Goal: Information Seeking & Learning: Check status

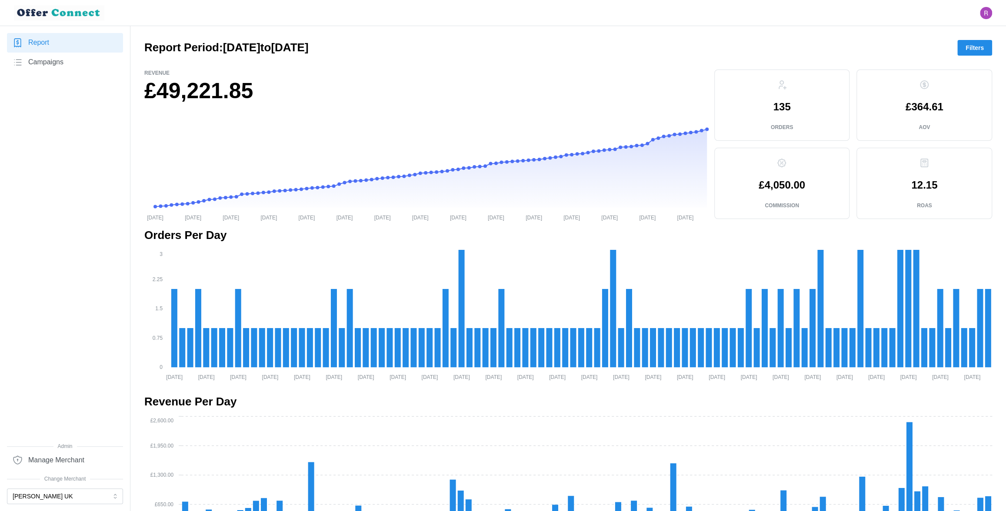
click at [97, 64] on link "Campaigns" at bounding box center [65, 63] width 116 height 20
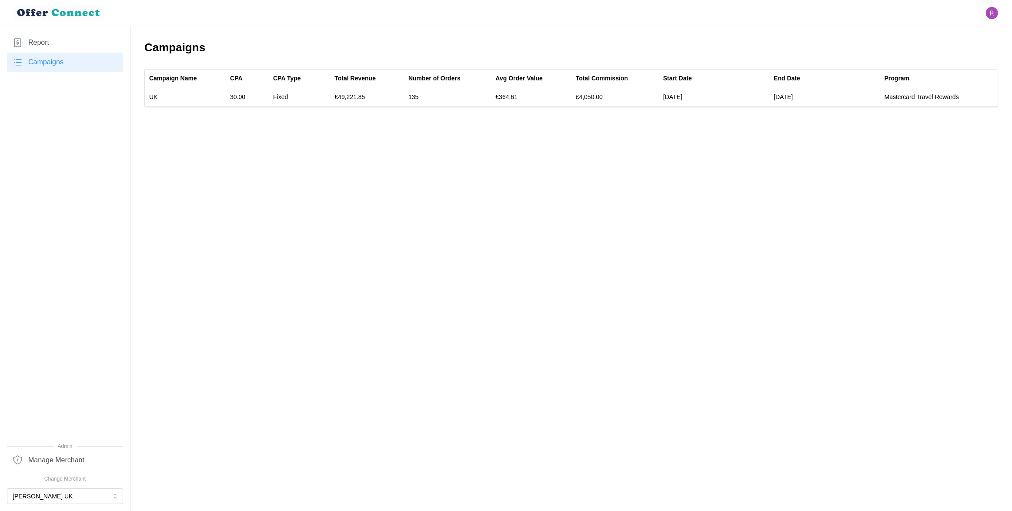
click at [71, 47] on link "Report" at bounding box center [65, 43] width 116 height 20
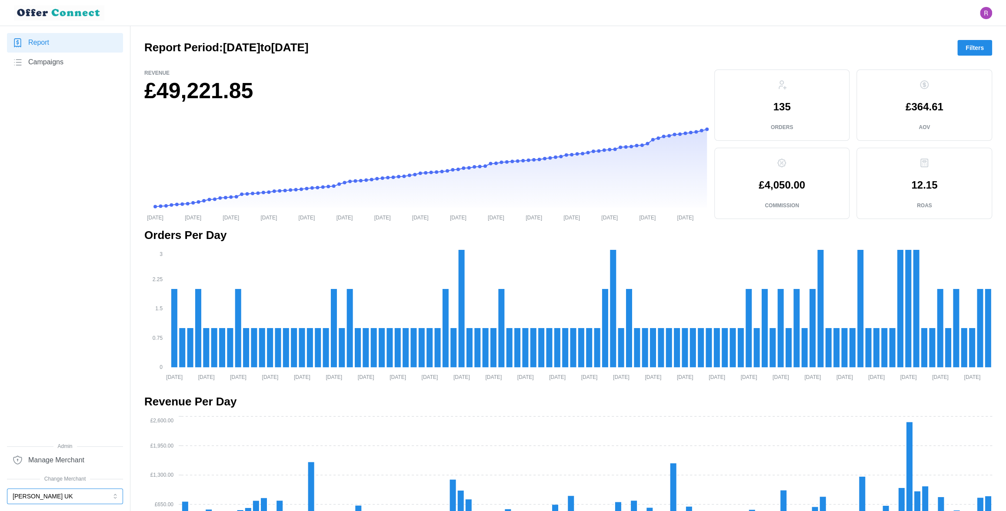
click at [90, 496] on button "[PERSON_NAME] UK" at bounding box center [65, 497] width 116 height 16
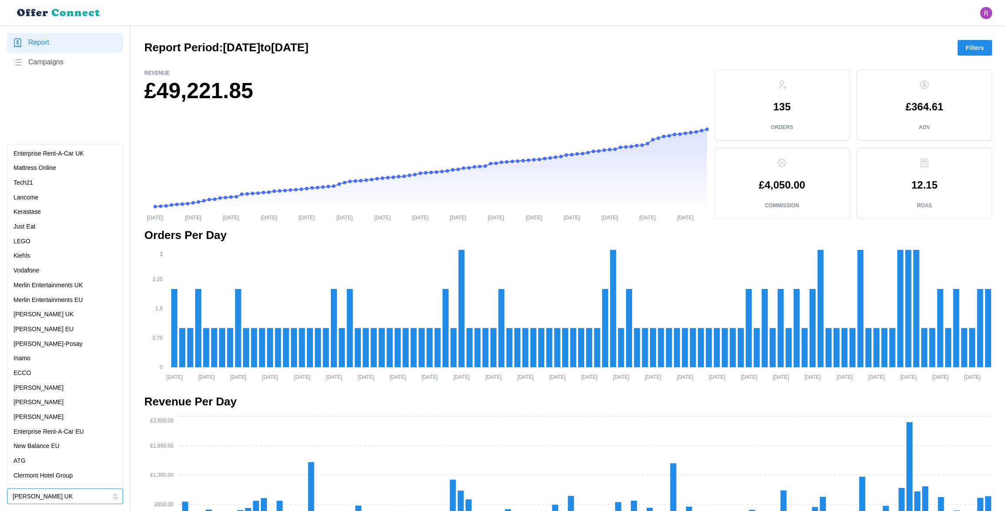
click at [66, 288] on p "Merlin Entertainments UK" at bounding box center [48, 286] width 70 height 10
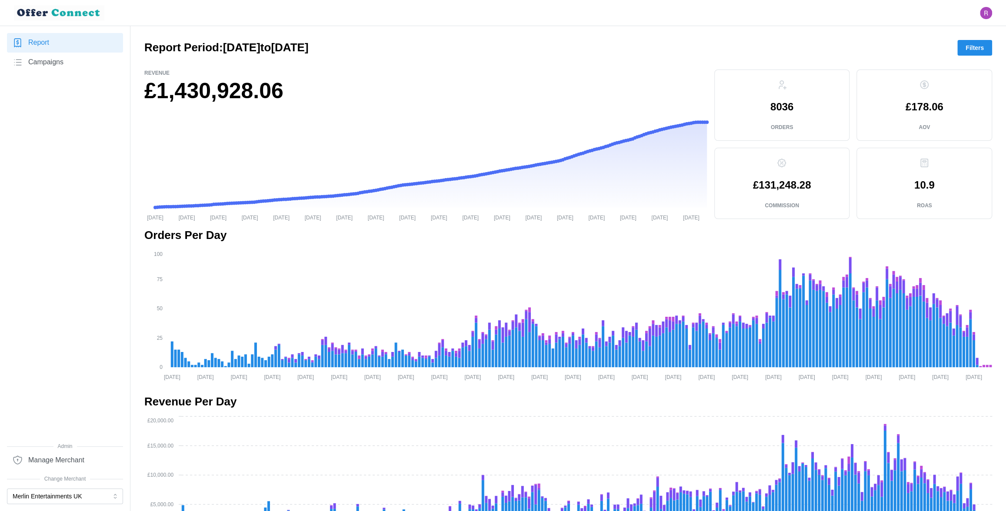
click at [970, 48] on span "Filters" at bounding box center [975, 47] width 18 height 15
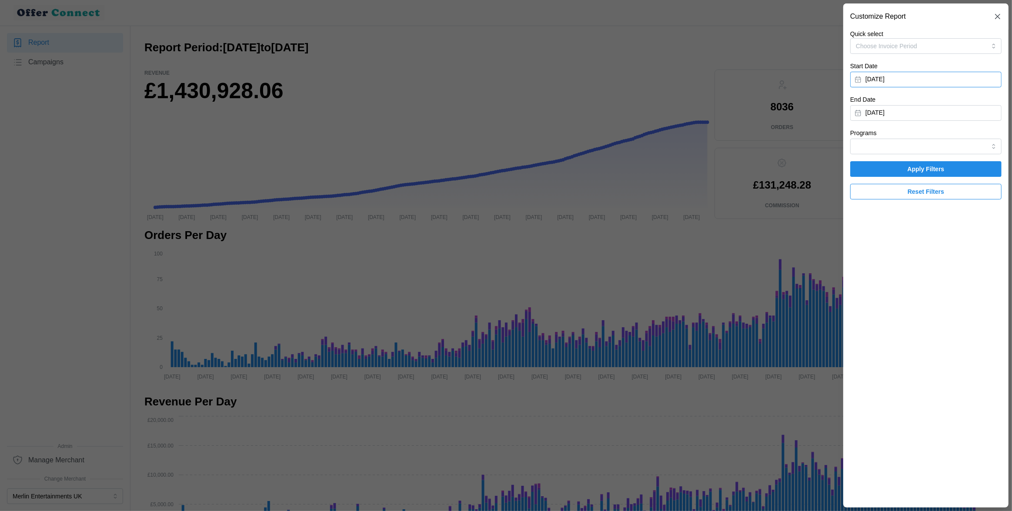
click at [935, 77] on button "[DATE]" at bounding box center [925, 80] width 151 height 16
click at [966, 103] on button "button" at bounding box center [963, 105] width 16 height 16
click at [966, 103] on icon "button" at bounding box center [962, 104] width 7 height 7
click at [966, 105] on icon "button" at bounding box center [962, 104] width 7 height 7
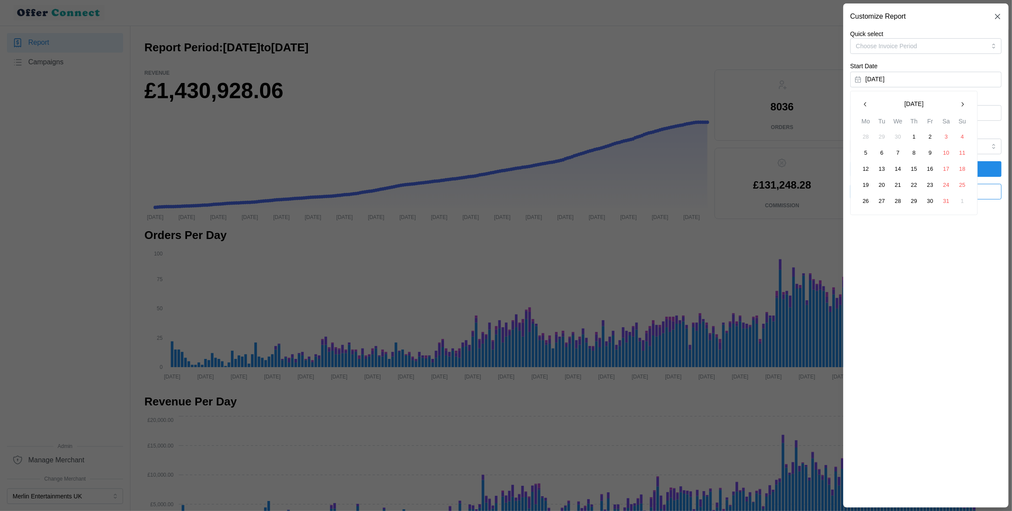
click at [912, 138] on button "1" at bounding box center [914, 137] width 16 height 16
click at [890, 168] on span "Apply Filters" at bounding box center [926, 169] width 135 height 15
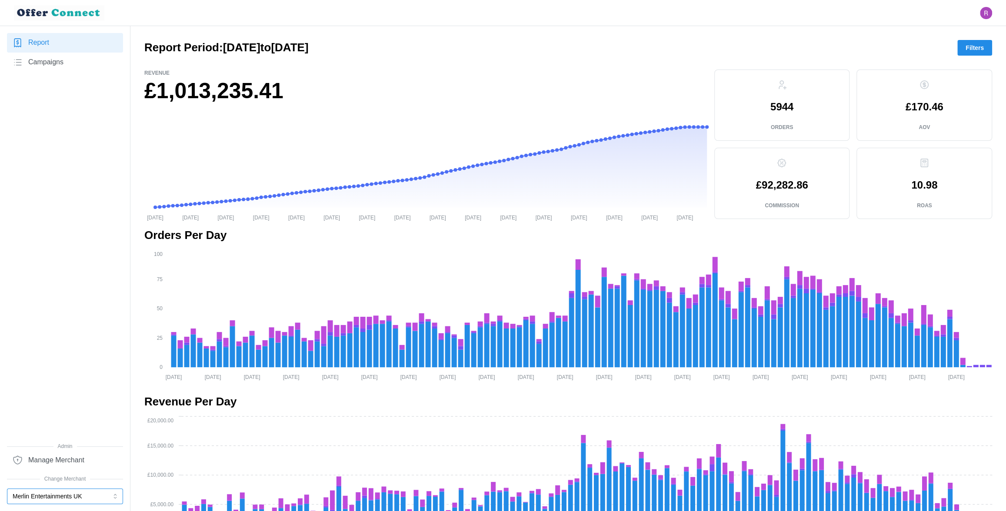
click at [84, 499] on button "Merlin Entertainments UK" at bounding box center [65, 497] width 116 height 16
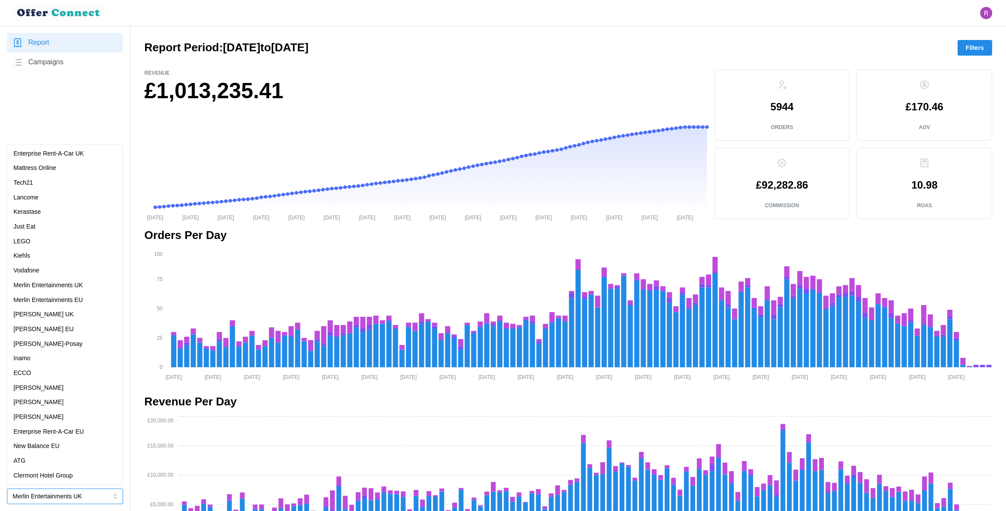
click at [80, 296] on p "Merlin Entertainments EU" at bounding box center [48, 301] width 70 height 10
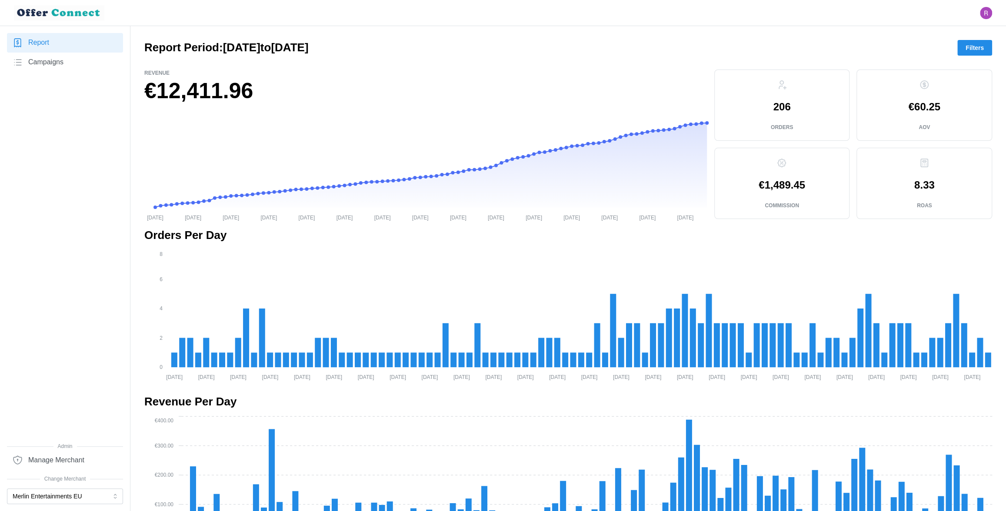
click at [68, 57] on link "Campaigns" at bounding box center [65, 63] width 116 height 20
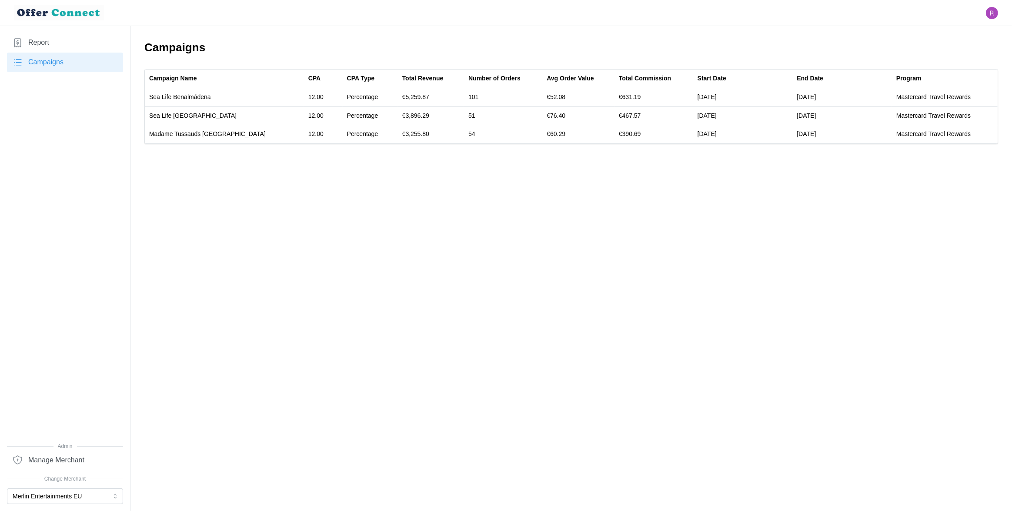
click at [56, 40] on link "Report" at bounding box center [65, 43] width 116 height 20
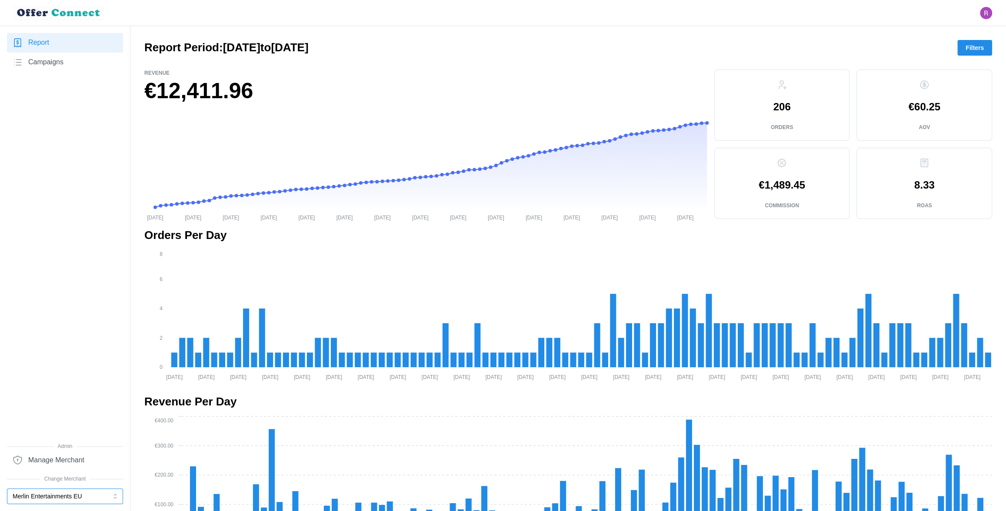
click at [47, 500] on button "Merlin Entertainments EU" at bounding box center [65, 497] width 116 height 16
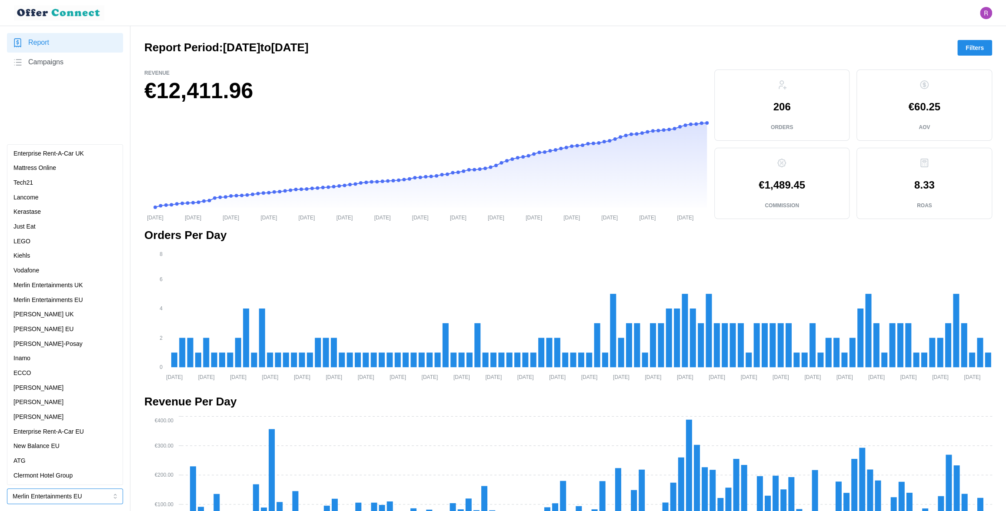
click at [40, 459] on div "ATG" at bounding box center [64, 462] width 103 height 10
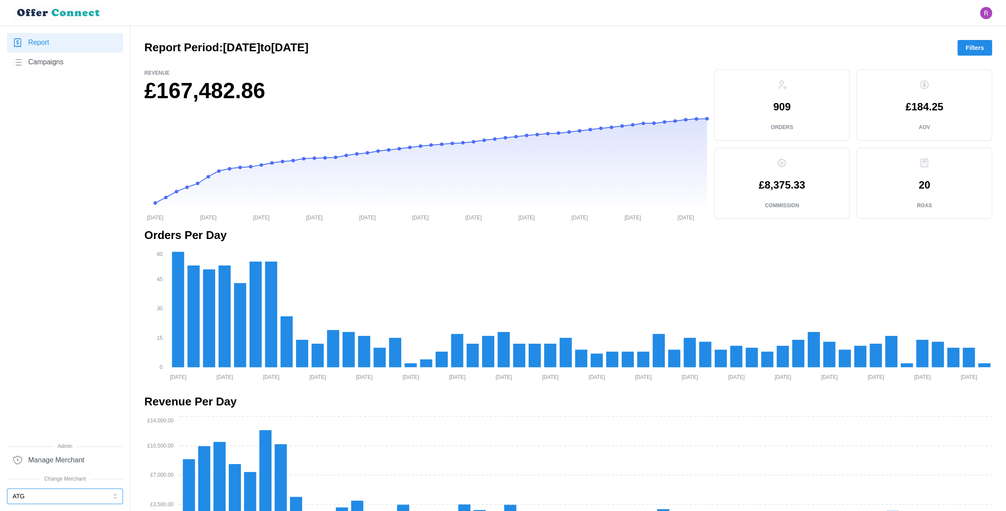
click at [36, 499] on button "ATG" at bounding box center [65, 497] width 116 height 16
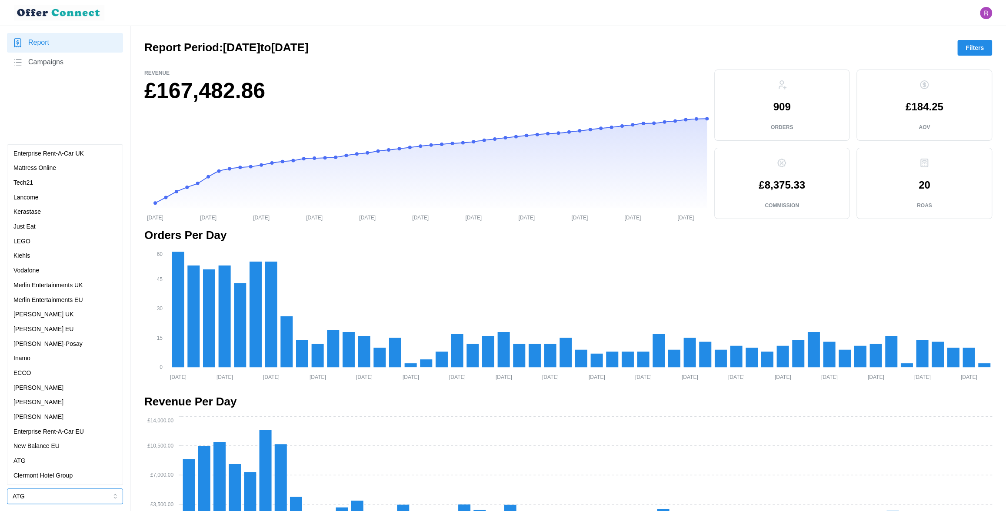
click at [48, 447] on p "New Balance EU" at bounding box center [36, 447] width 46 height 10
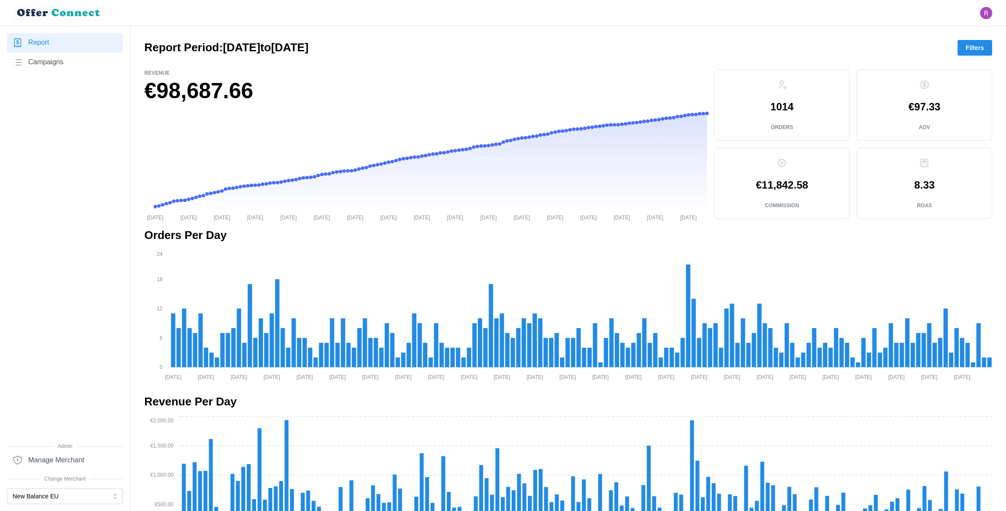
click at [973, 50] on span "Filters" at bounding box center [975, 47] width 18 height 15
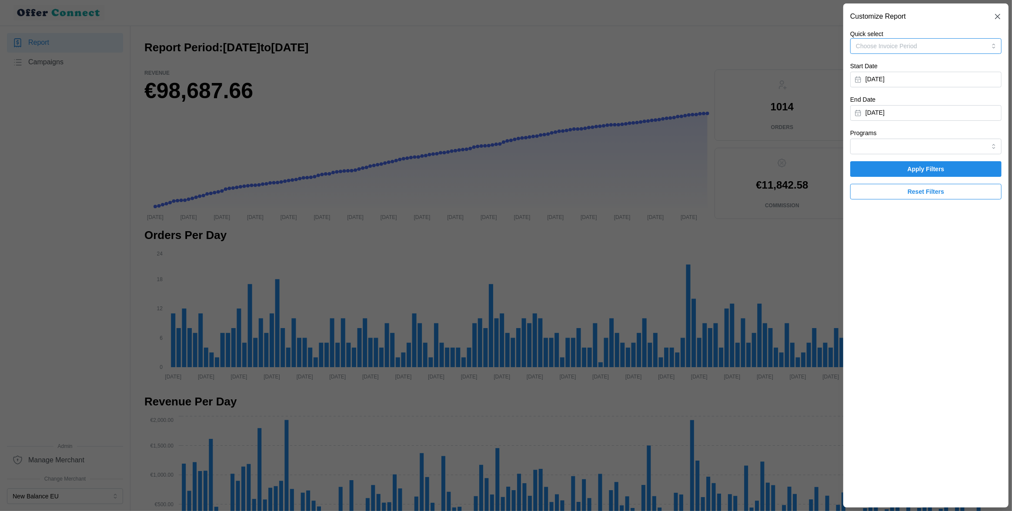
click at [954, 46] on button "Choose Invoice Period" at bounding box center [925, 46] width 151 height 16
click at [614, 47] on div at bounding box center [506, 255] width 1012 height 511
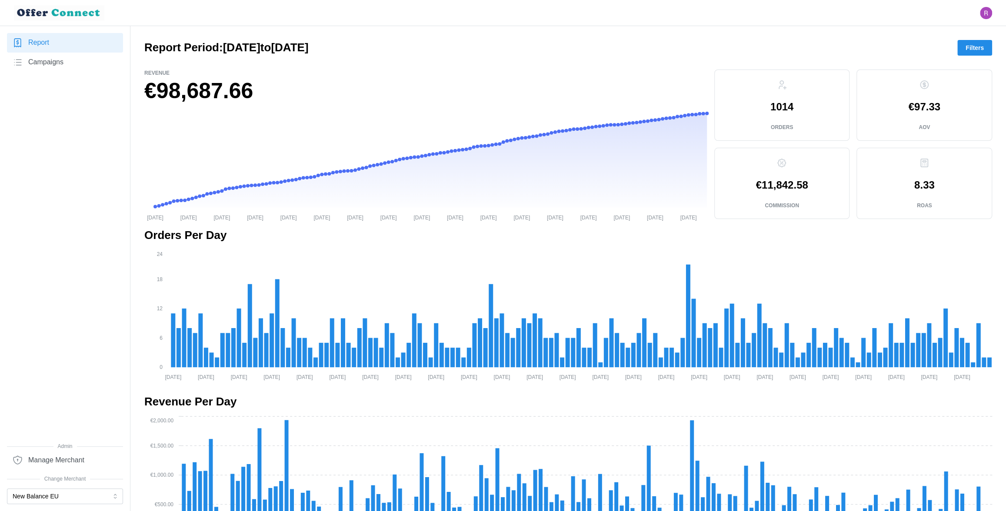
click at [976, 46] on span "Filters" at bounding box center [975, 47] width 18 height 15
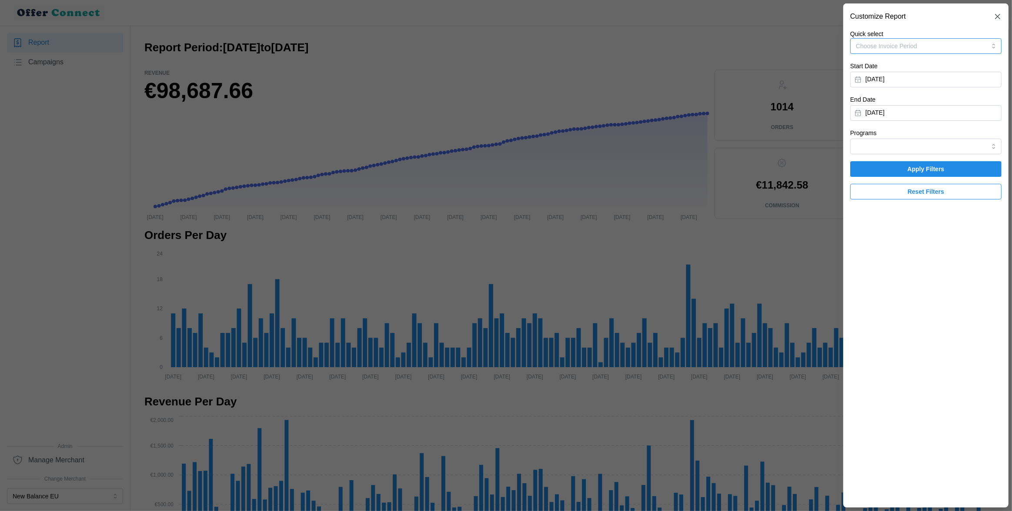
click at [975, 46] on button "Choose Invoice Period" at bounding box center [925, 46] width 151 height 16
click at [948, 43] on button "Choose Invoice Period" at bounding box center [925, 46] width 151 height 16
click at [931, 75] on button "[DATE]" at bounding box center [925, 80] width 151 height 16
click at [957, 103] on button "button" at bounding box center [963, 105] width 16 height 16
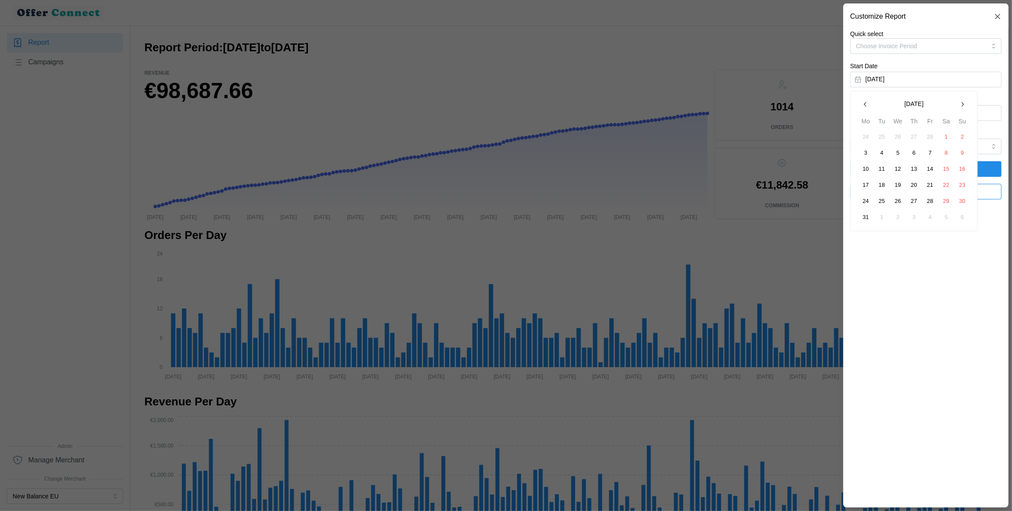
click at [957, 103] on button "button" at bounding box center [963, 105] width 16 height 16
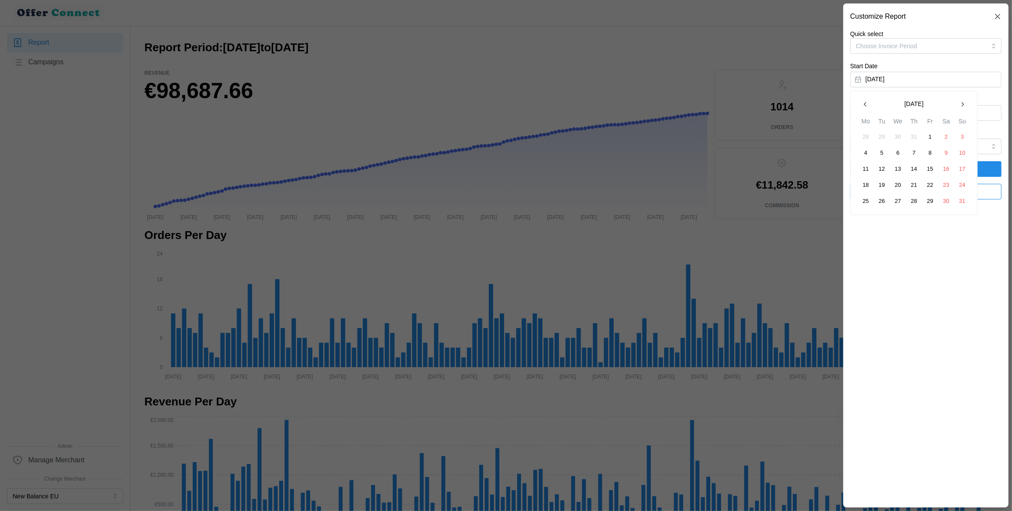
click at [932, 134] on button "1" at bounding box center [930, 137] width 16 height 16
click at [903, 176] on span "Apply Filters" at bounding box center [926, 169] width 135 height 15
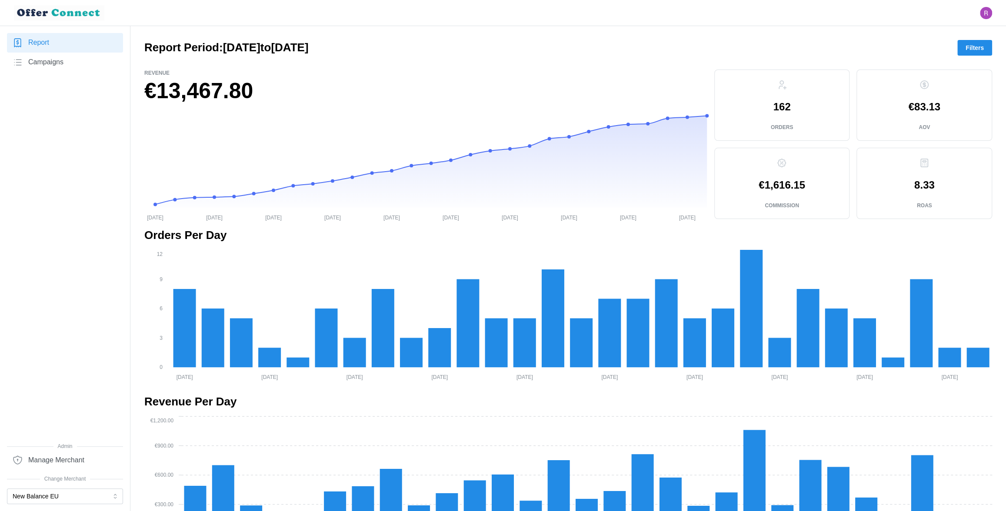
click at [968, 47] on span "Filters" at bounding box center [975, 47] width 18 height 15
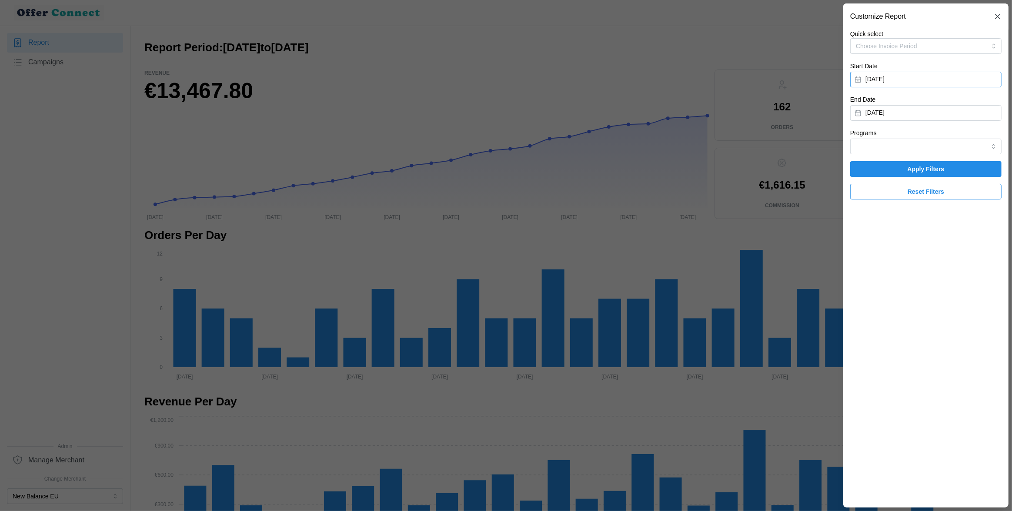
click at [935, 83] on button "[DATE]" at bounding box center [925, 80] width 151 height 16
click at [869, 105] on button "button" at bounding box center [866, 105] width 16 height 16
click at [926, 203] on button "27" at bounding box center [930, 202] width 16 height 16
click at [918, 170] on span "Apply Filters" at bounding box center [926, 169] width 37 height 15
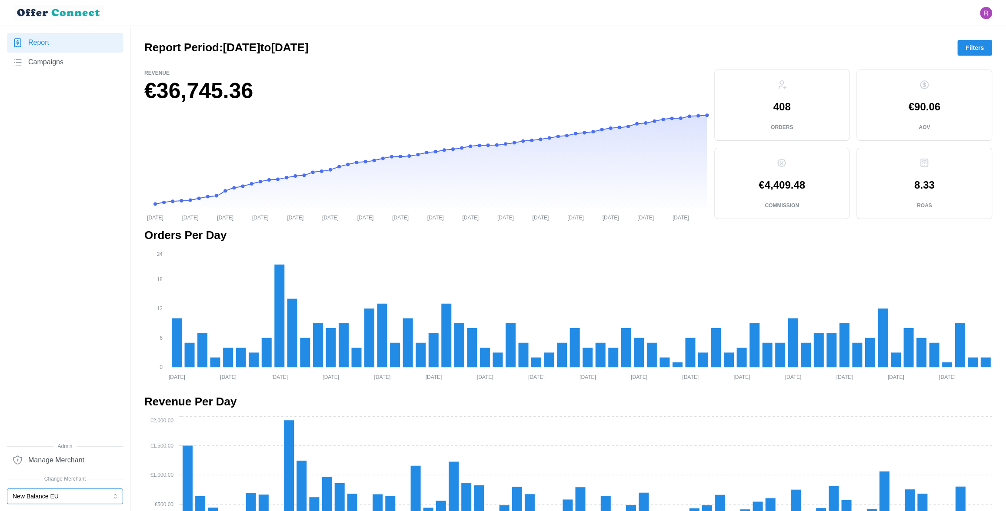
click at [55, 498] on button "New Balance EU" at bounding box center [65, 497] width 116 height 16
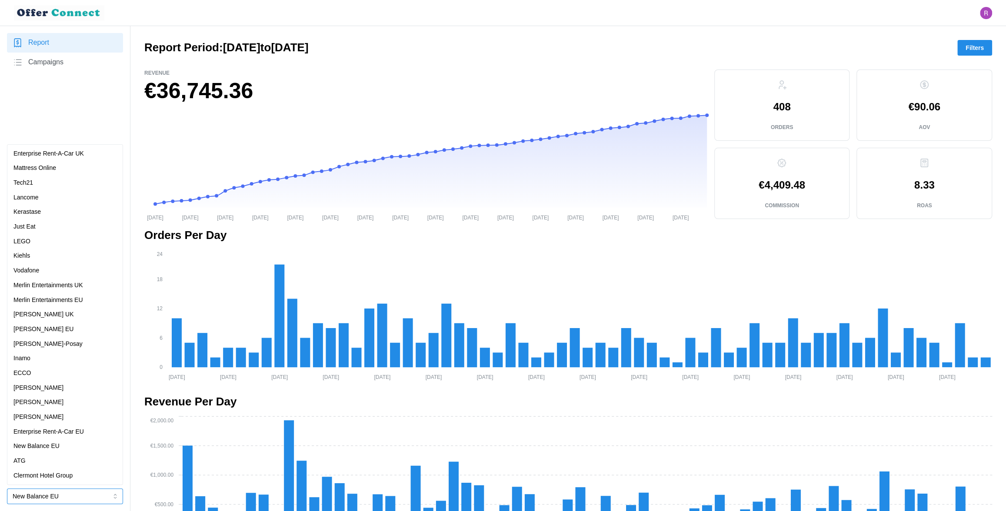
click at [47, 384] on div "[PERSON_NAME]" at bounding box center [64, 389] width 103 height 10
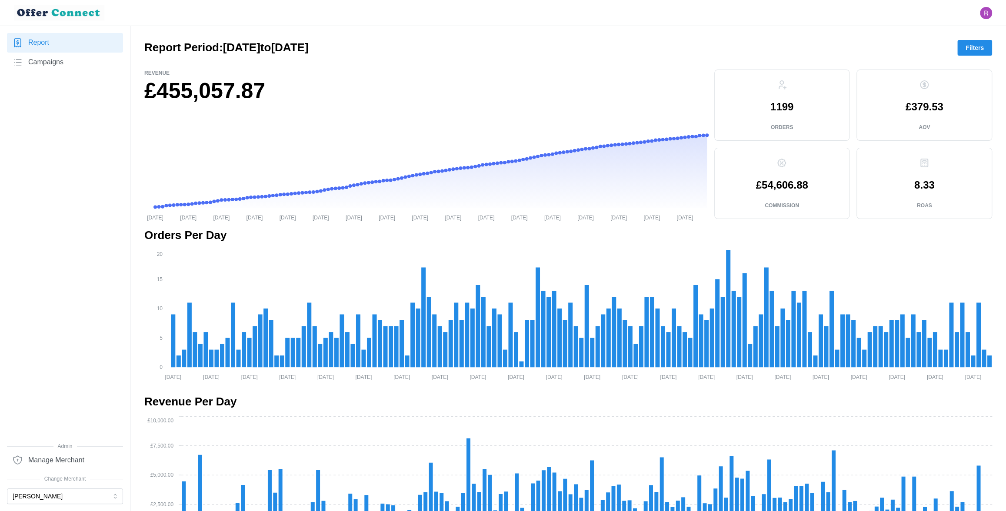
click at [967, 46] on span "Filters" at bounding box center [975, 47] width 18 height 15
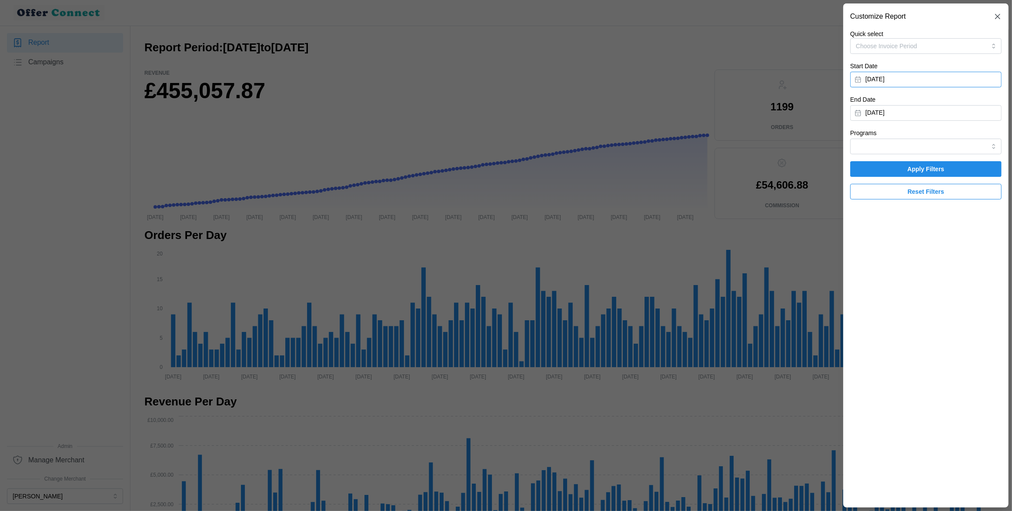
click at [917, 84] on button "[DATE]" at bounding box center [925, 80] width 151 height 16
click at [963, 105] on icon "button" at bounding box center [962, 104] width 7 height 7
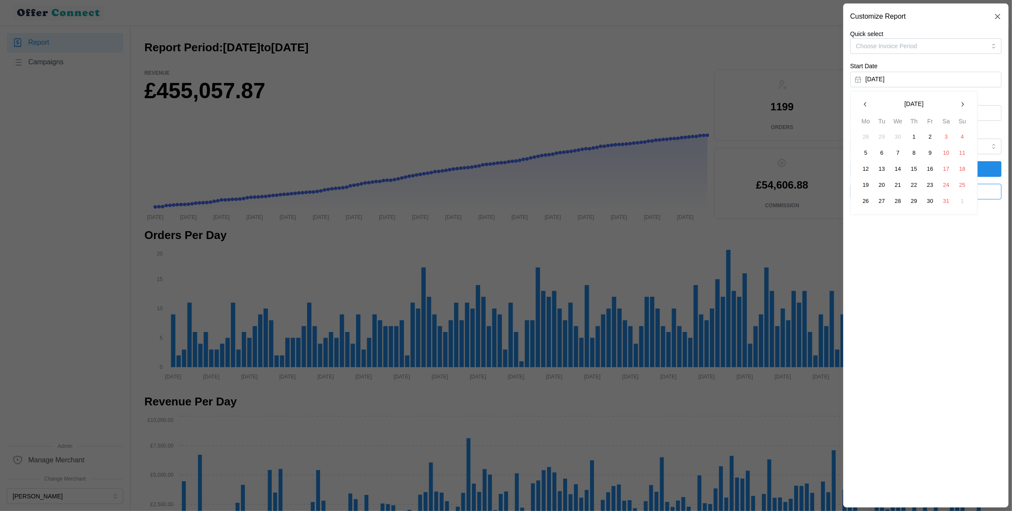
click at [963, 105] on icon "button" at bounding box center [962, 104] width 7 height 7
click at [926, 137] on button "1" at bounding box center [930, 137] width 16 height 16
click at [898, 167] on span "Apply Filters" at bounding box center [926, 169] width 135 height 15
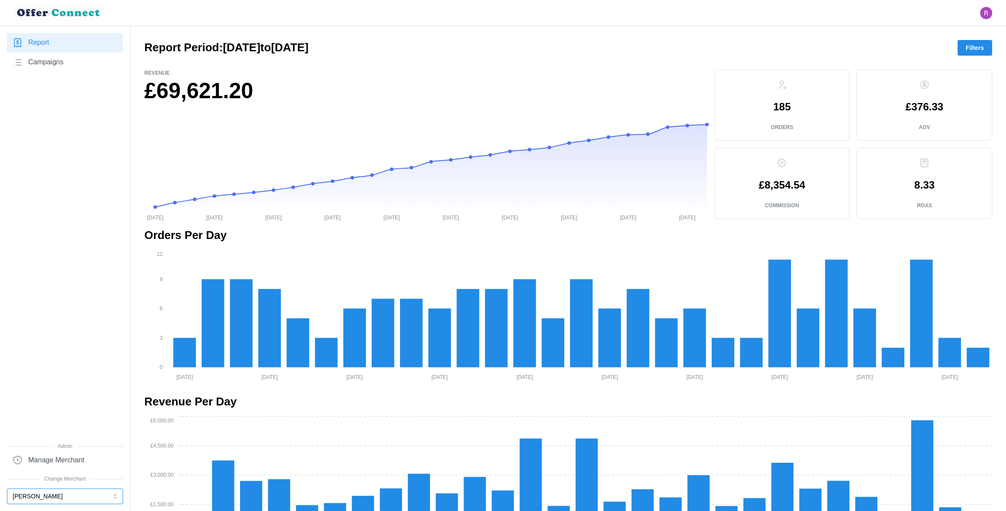
click at [43, 499] on button "[PERSON_NAME]" at bounding box center [65, 497] width 116 height 16
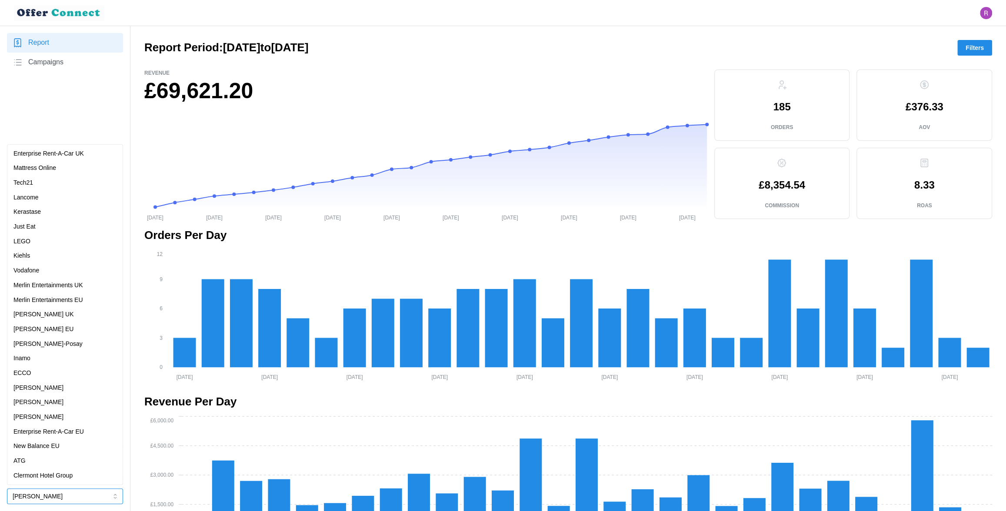
click at [41, 401] on div "[PERSON_NAME]" at bounding box center [64, 403] width 103 height 10
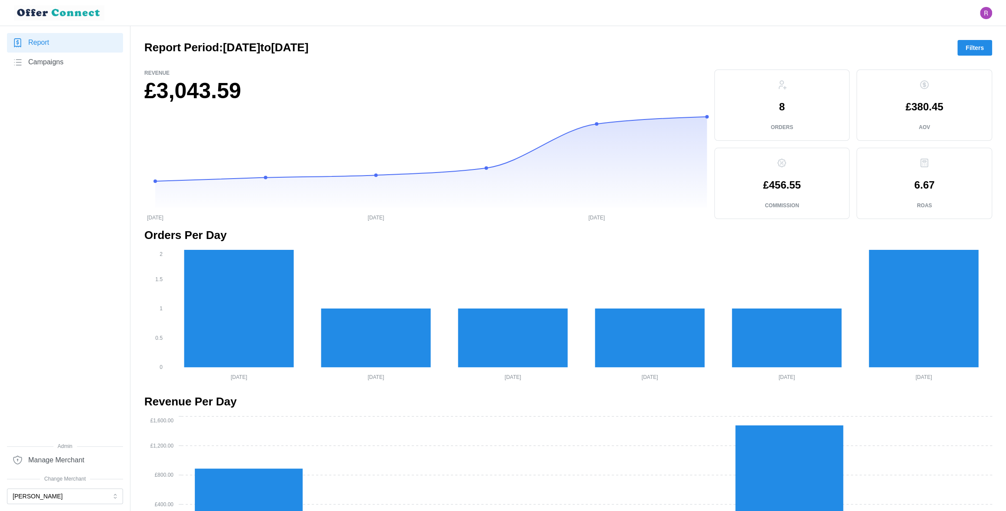
click at [50, 64] on span "Campaigns" at bounding box center [45, 62] width 35 height 11
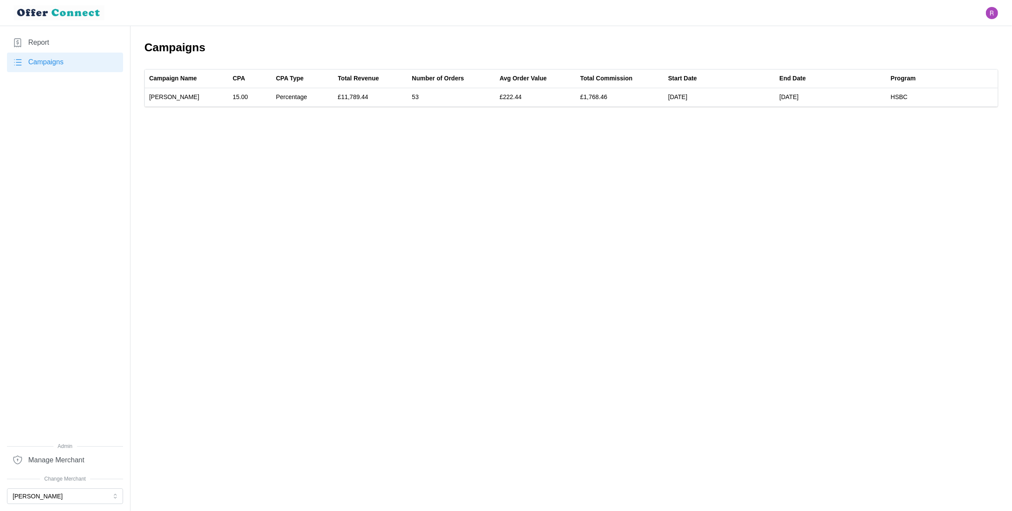
click at [57, 50] on link "Report" at bounding box center [65, 43] width 116 height 20
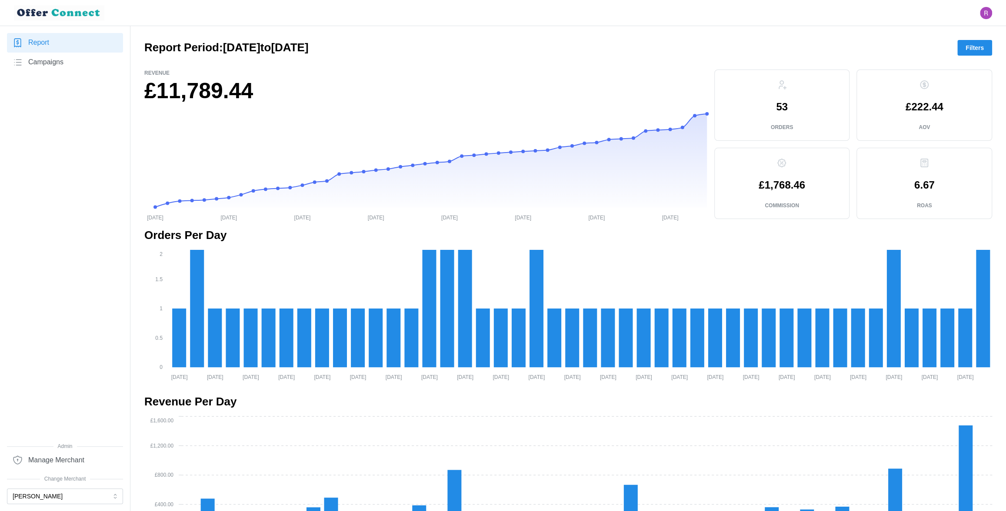
click at [68, 488] on div at bounding box center [65, 486] width 116 height 5
click at [67, 493] on button "[PERSON_NAME]" at bounding box center [65, 497] width 116 height 16
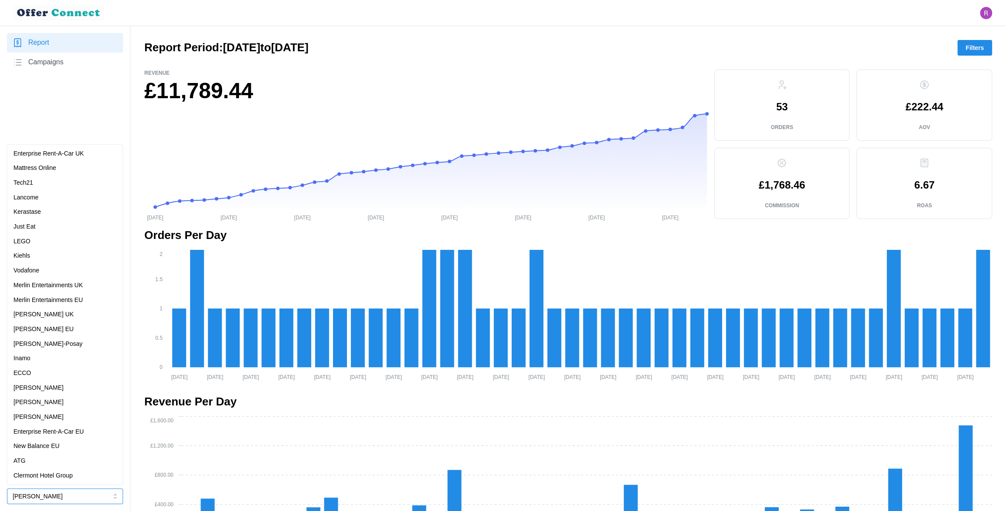
click at [37, 456] on div "ATG" at bounding box center [65, 461] width 112 height 15
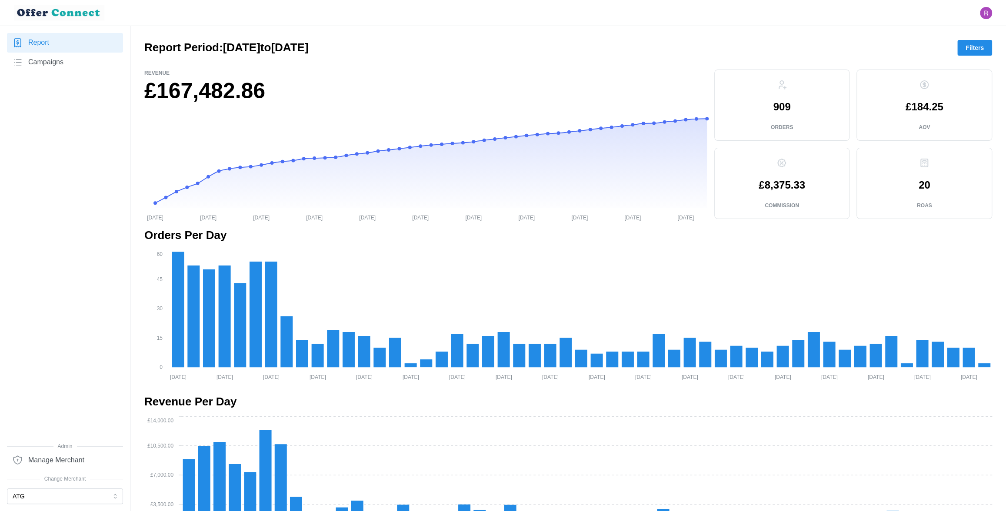
click at [982, 47] on span "Filters" at bounding box center [975, 47] width 18 height 15
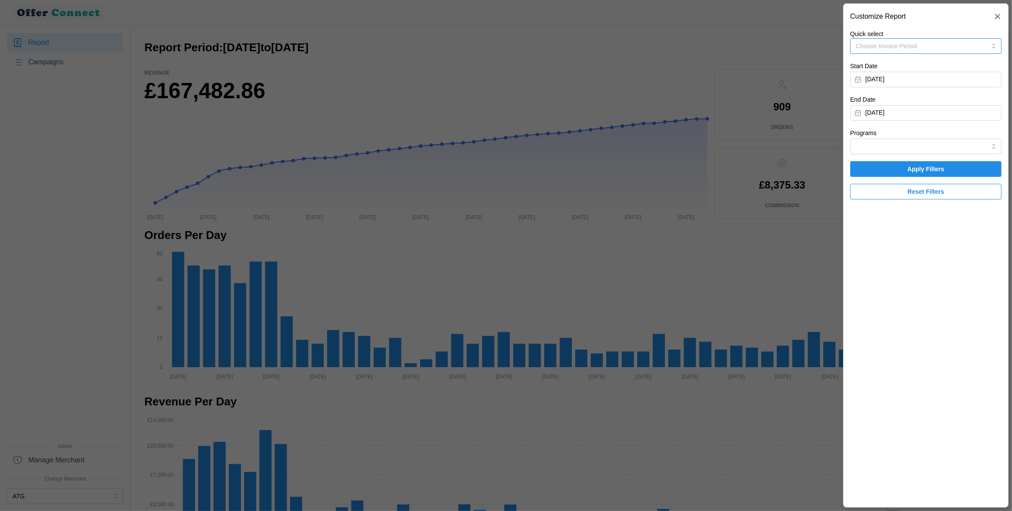
click at [933, 46] on button "Choose Invoice Period" at bounding box center [925, 46] width 151 height 16
click at [927, 75] on button "[DATE]" at bounding box center [925, 80] width 151 height 16
click at [961, 106] on icon "button" at bounding box center [962, 104] width 7 height 7
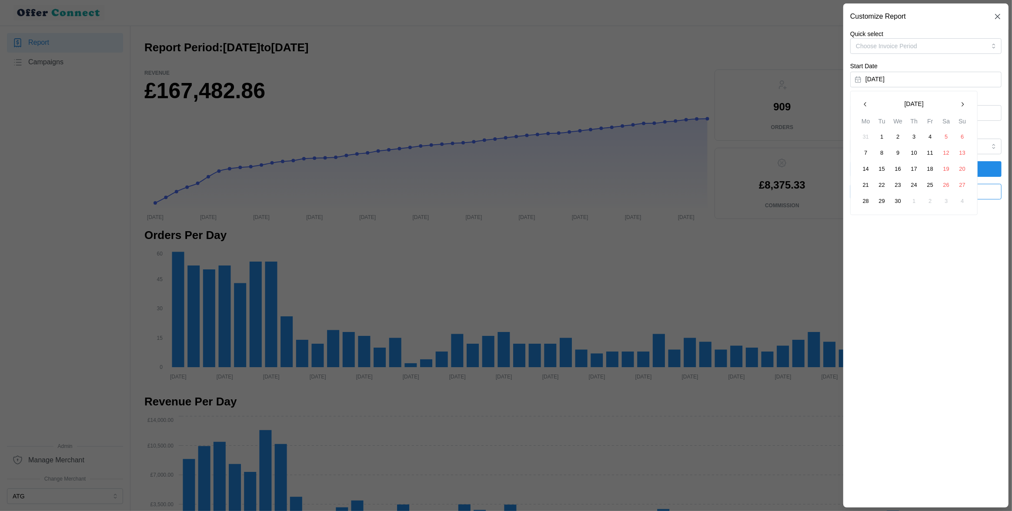
click at [961, 106] on icon "button" at bounding box center [962, 104] width 7 height 7
click at [919, 137] on button "31" at bounding box center [914, 137] width 16 height 16
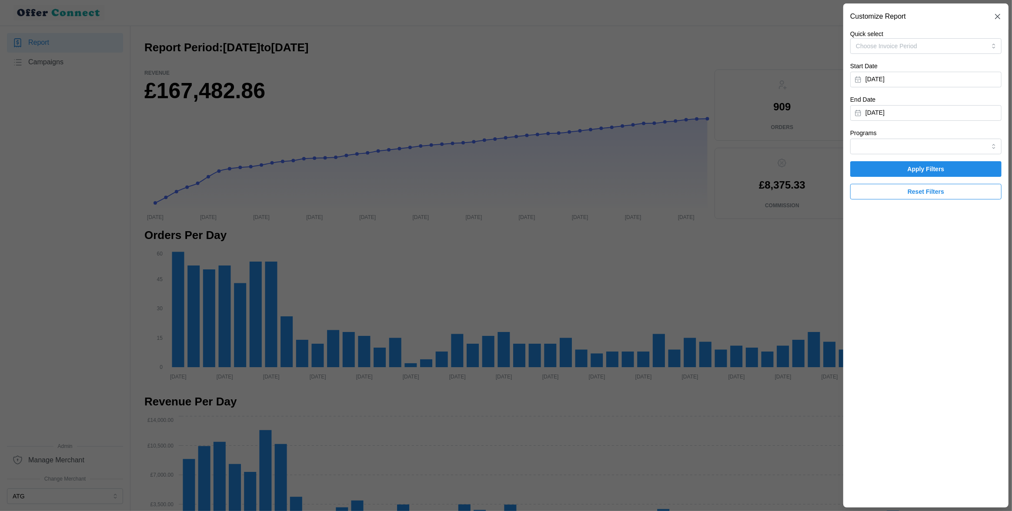
click at [919, 171] on span "Apply Filters" at bounding box center [926, 169] width 37 height 15
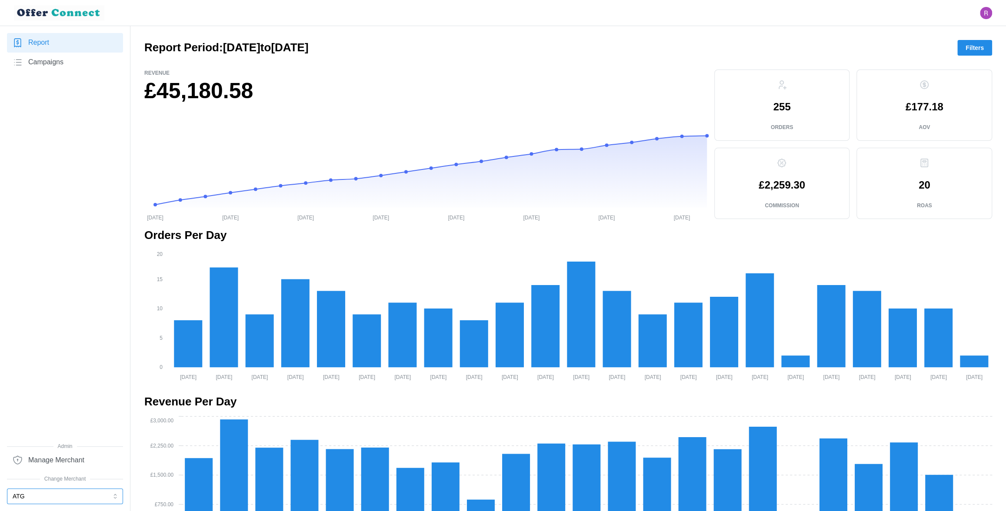
click at [48, 503] on button "ATG" at bounding box center [65, 497] width 116 height 16
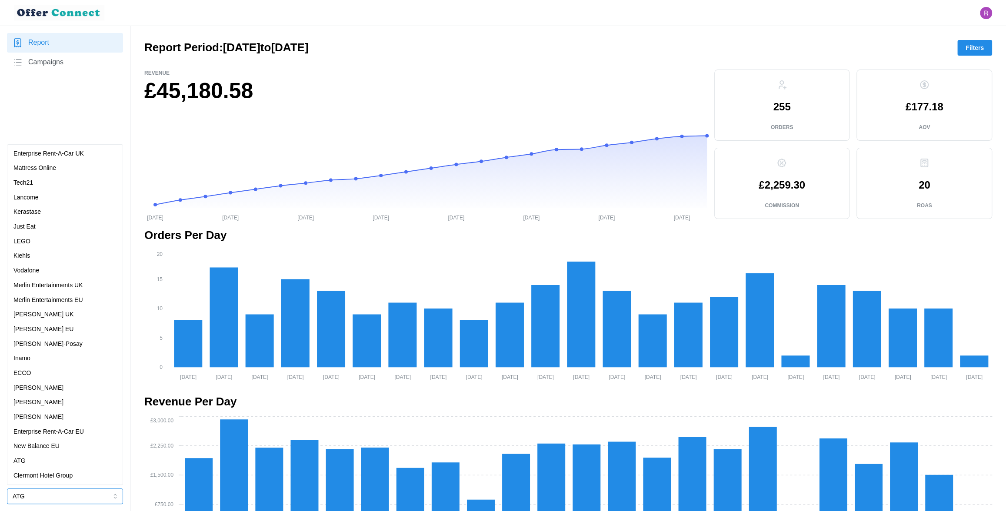
click at [41, 387] on p "[PERSON_NAME]" at bounding box center [38, 389] width 50 height 10
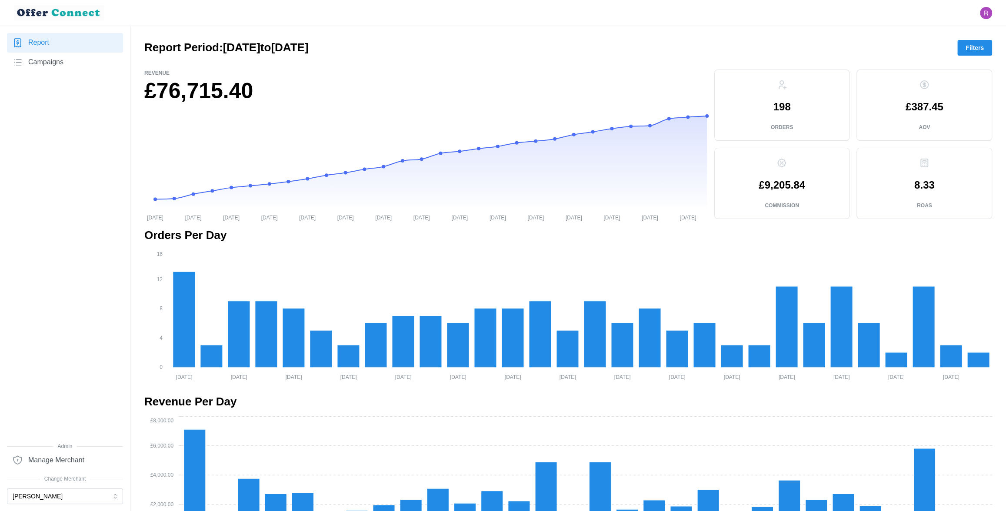
click at [971, 47] on span "Filters" at bounding box center [975, 47] width 18 height 15
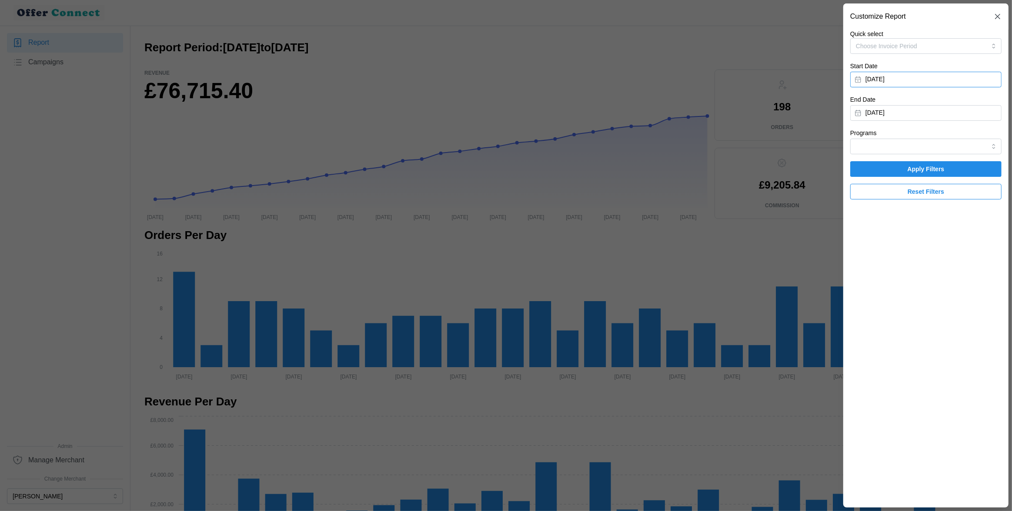
click at [921, 78] on button "[DATE]" at bounding box center [925, 80] width 151 height 16
click at [946, 204] on button "2" at bounding box center [947, 202] width 16 height 16
click at [935, 168] on span "Apply Filters" at bounding box center [926, 169] width 37 height 15
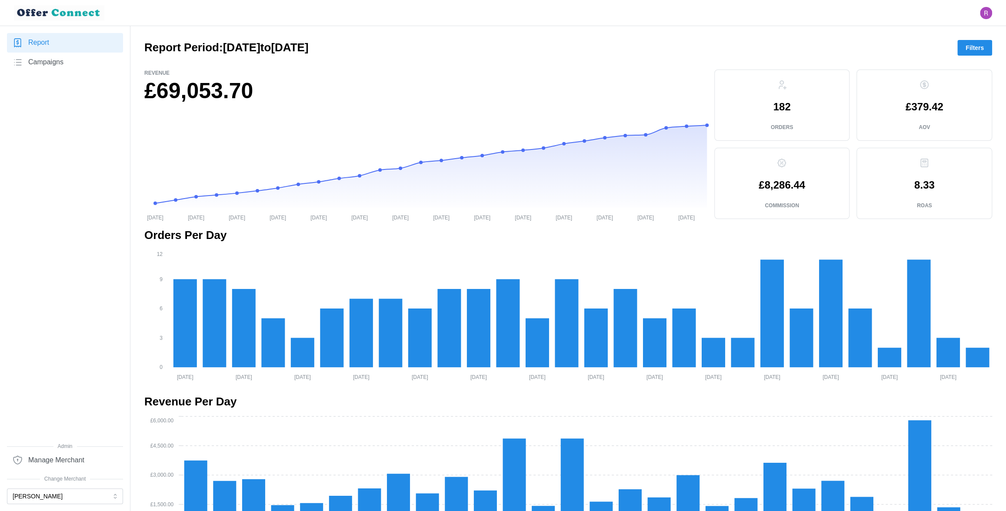
click at [224, 94] on h1 "£69,053.70" at bounding box center [425, 91] width 563 height 28
click at [212, 89] on h1 "£69,053.70" at bounding box center [425, 91] width 563 height 28
click at [984, 46] on button "Filters" at bounding box center [975, 48] width 35 height 16
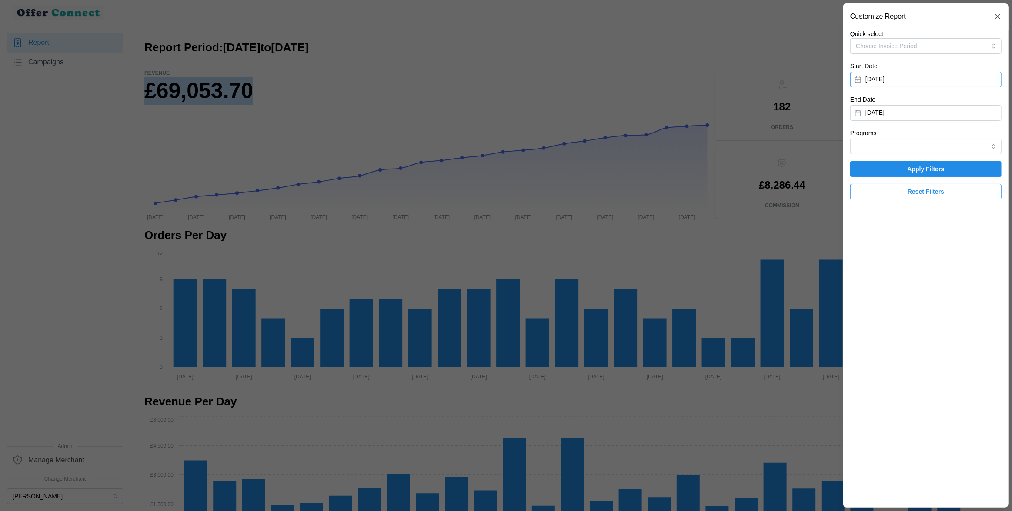
click at [919, 84] on button "August 2, 2025" at bounding box center [925, 80] width 151 height 16
click at [869, 105] on icon "button" at bounding box center [865, 104] width 7 height 7
click at [902, 137] on button "2" at bounding box center [898, 137] width 16 height 16
click at [895, 169] on span "Apply Filters" at bounding box center [926, 169] width 135 height 15
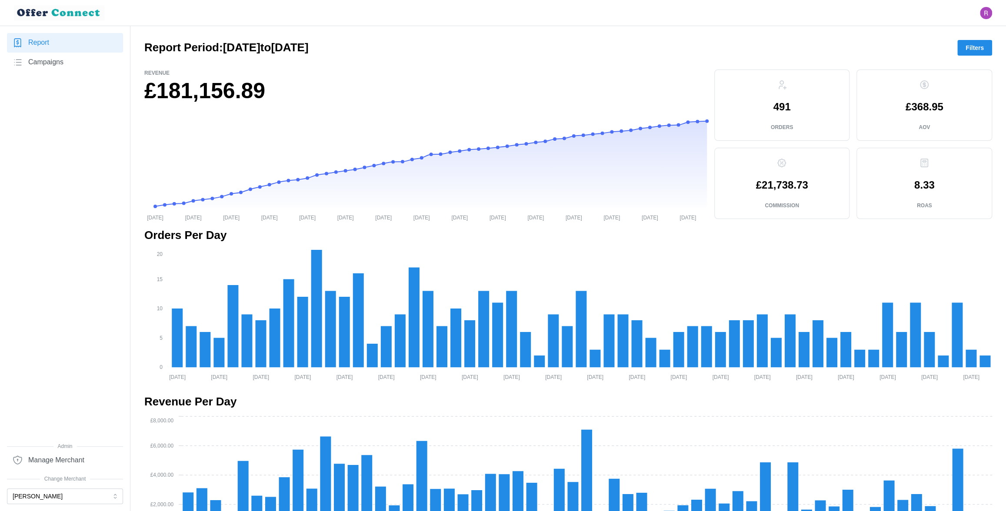
click at [974, 45] on span "Filters" at bounding box center [975, 47] width 18 height 15
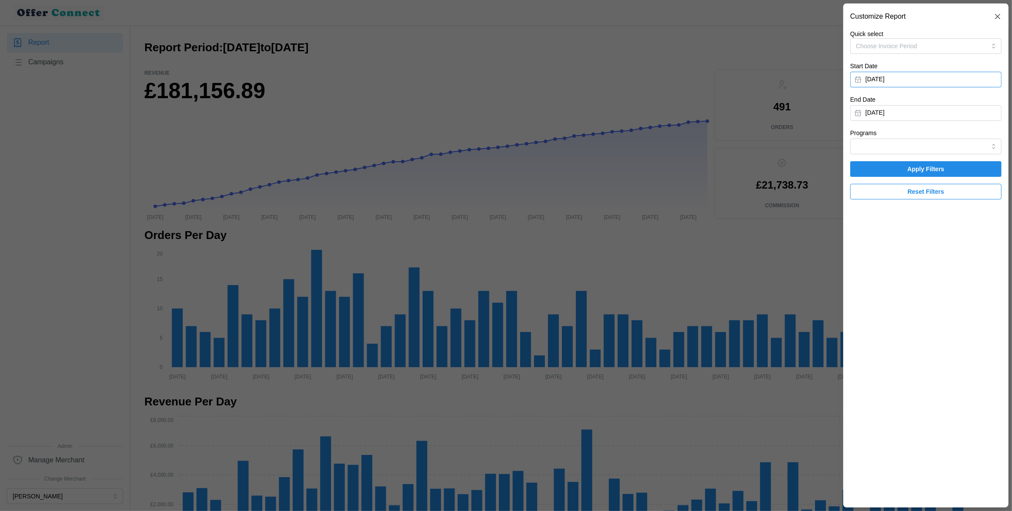
click at [903, 87] on button "July 2, 2025" at bounding box center [925, 80] width 151 height 16
click at [883, 133] on button "1" at bounding box center [882, 137] width 16 height 16
click at [889, 168] on span "Apply Filters" at bounding box center [926, 169] width 135 height 15
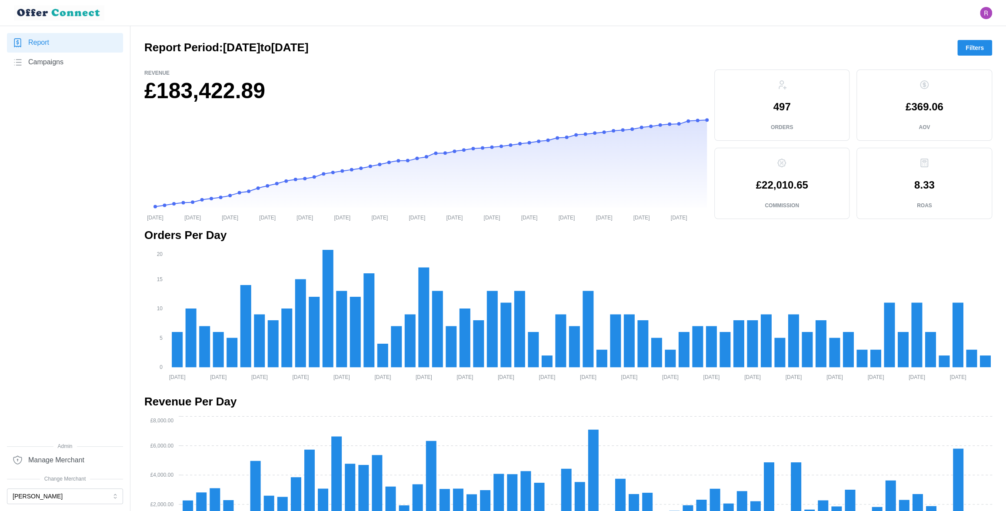
click at [978, 49] on span "Filters" at bounding box center [975, 47] width 18 height 15
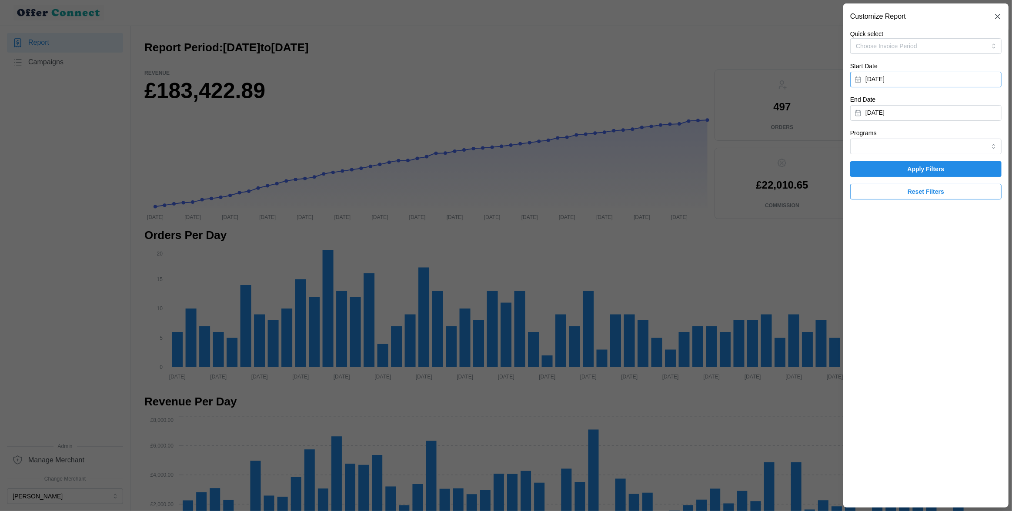
click at [905, 79] on button "July 1, 2025" at bounding box center [925, 80] width 151 height 16
click at [864, 109] on button "button" at bounding box center [866, 105] width 16 height 16
click at [964, 136] on button "1" at bounding box center [963, 137] width 16 height 16
click at [896, 168] on span "Apply Filters" at bounding box center [926, 169] width 135 height 15
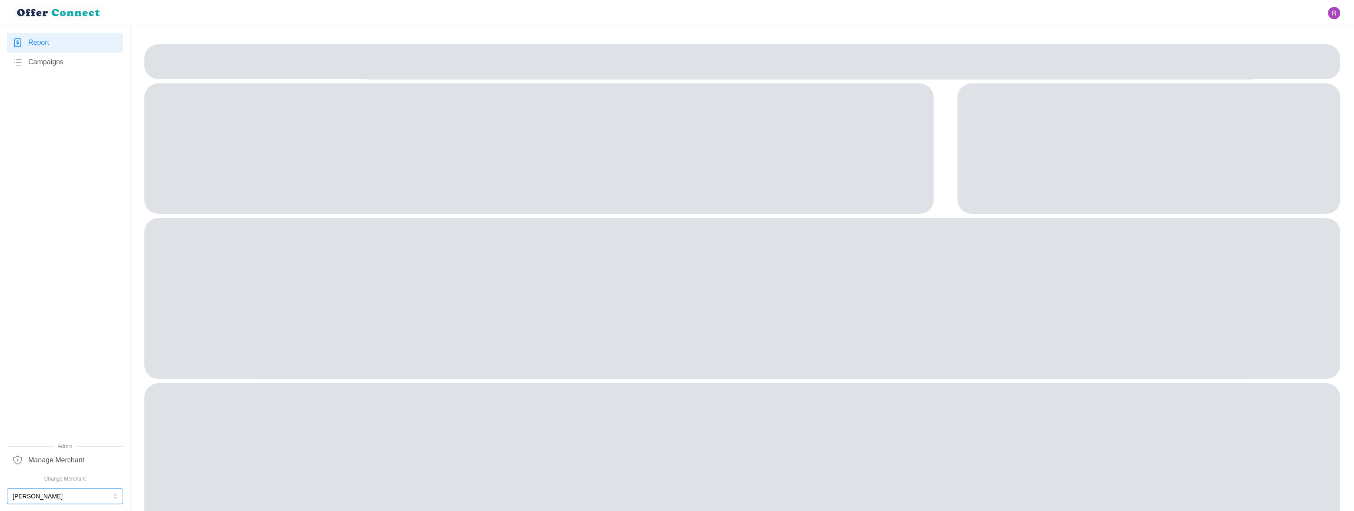
click at [41, 500] on button "[PERSON_NAME]" at bounding box center [65, 497] width 116 height 16
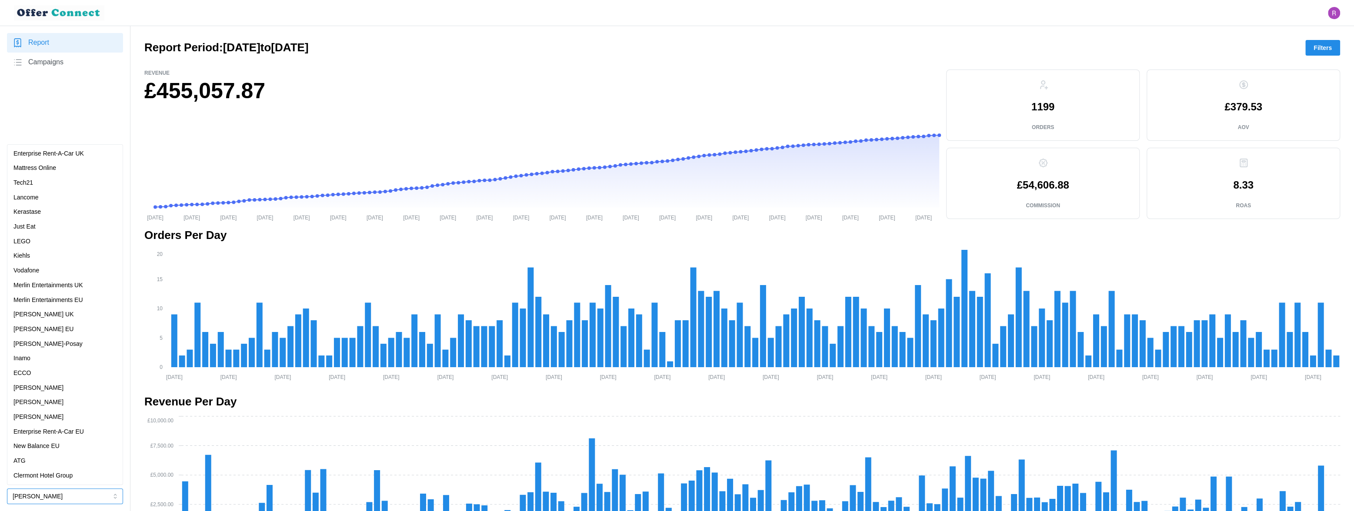
click at [42, 267] on div "Vodafone" at bounding box center [64, 271] width 103 height 10
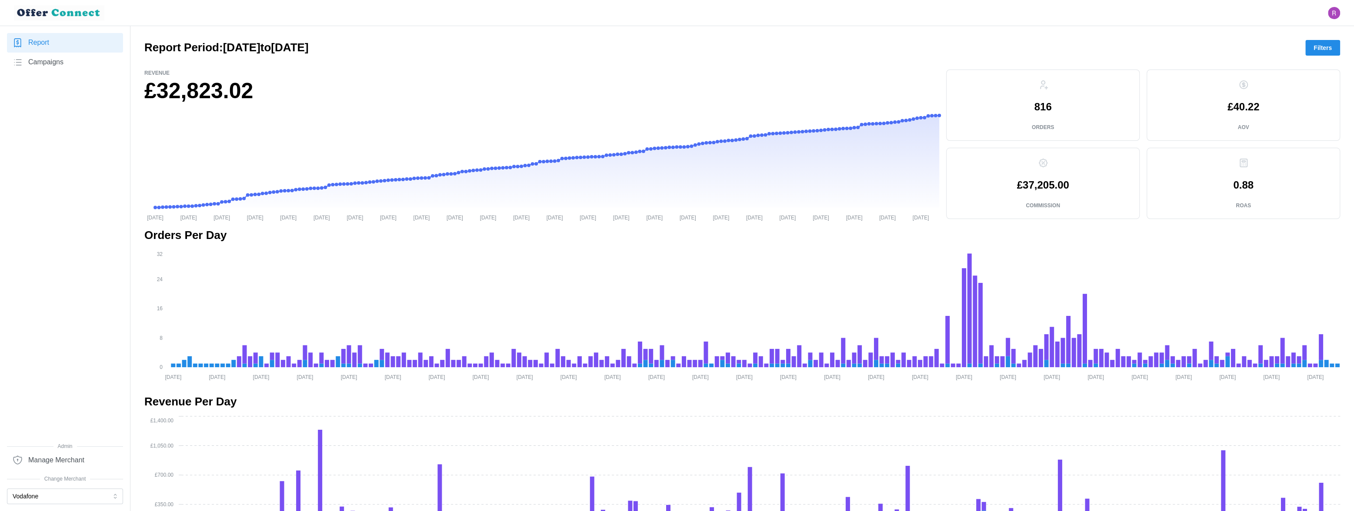
click at [1325, 44] on span "Filters" at bounding box center [1323, 47] width 18 height 15
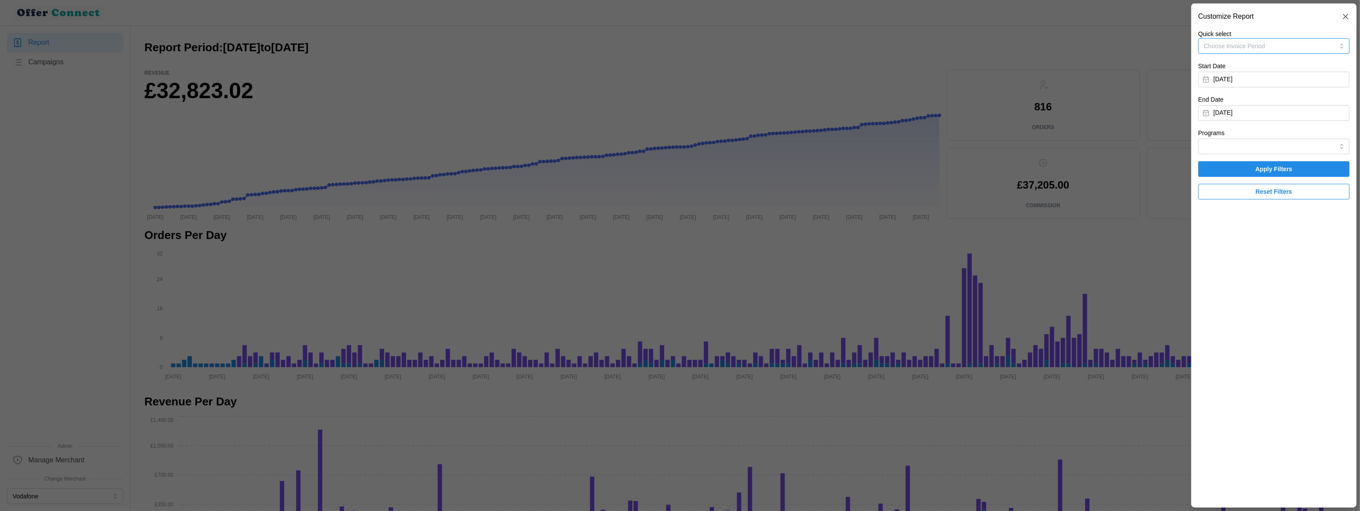
click at [1320, 44] on button "Choose Invoice Period" at bounding box center [1273, 46] width 151 height 16
click at [1272, 80] on button "[DATE]" at bounding box center [1273, 80] width 151 height 16
click at [1262, 104] on button "[DATE]" at bounding box center [1261, 105] width 81 height 16
click at [1264, 158] on button "Aug" at bounding box center [1261, 157] width 37 height 16
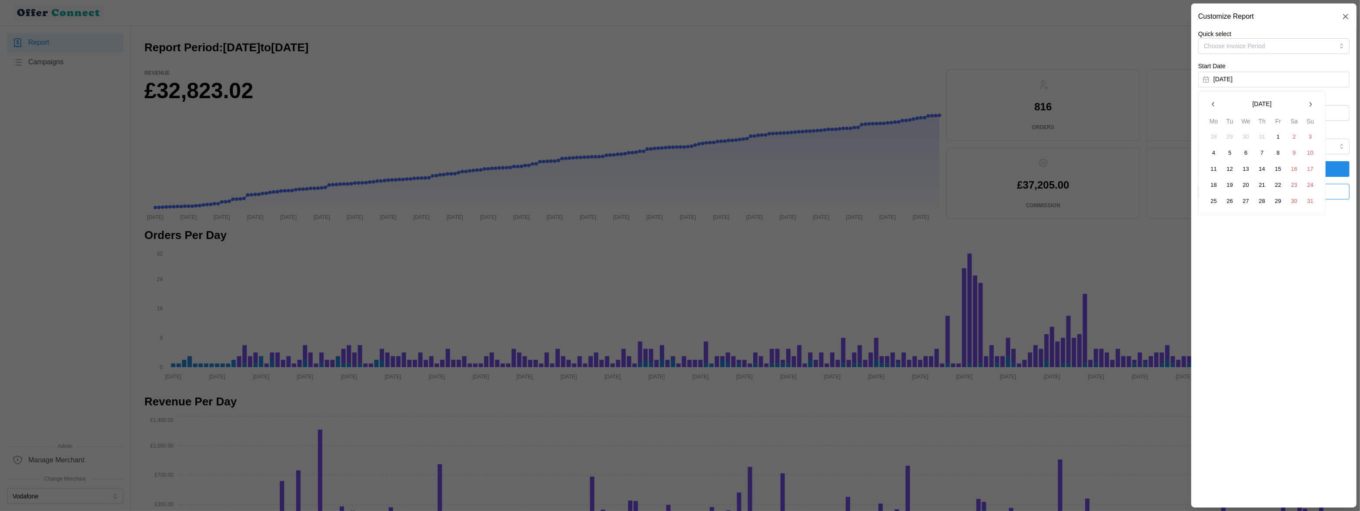
click at [1282, 138] on button "1" at bounding box center [1278, 137] width 16 height 16
click at [1265, 170] on span "Apply Filters" at bounding box center [1274, 169] width 37 height 15
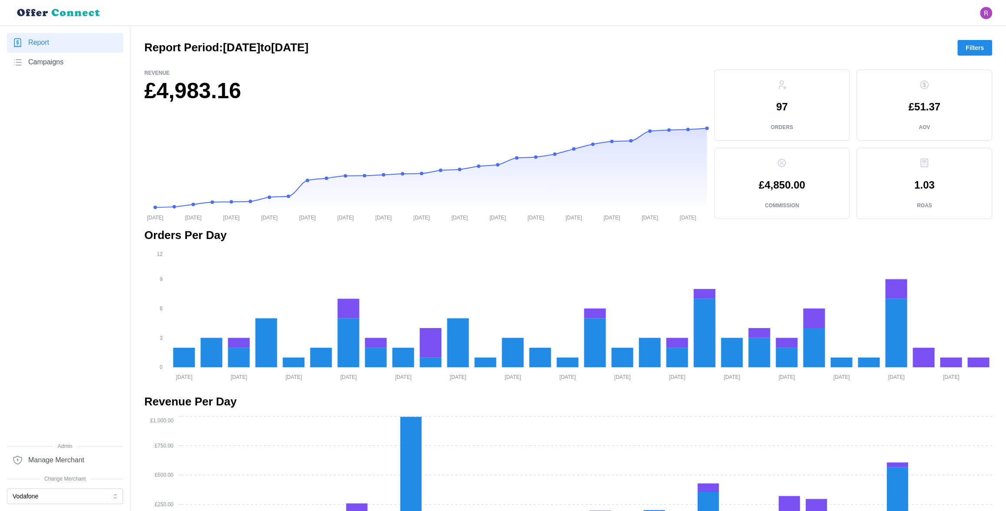
click at [978, 45] on span "Filters" at bounding box center [975, 47] width 18 height 15
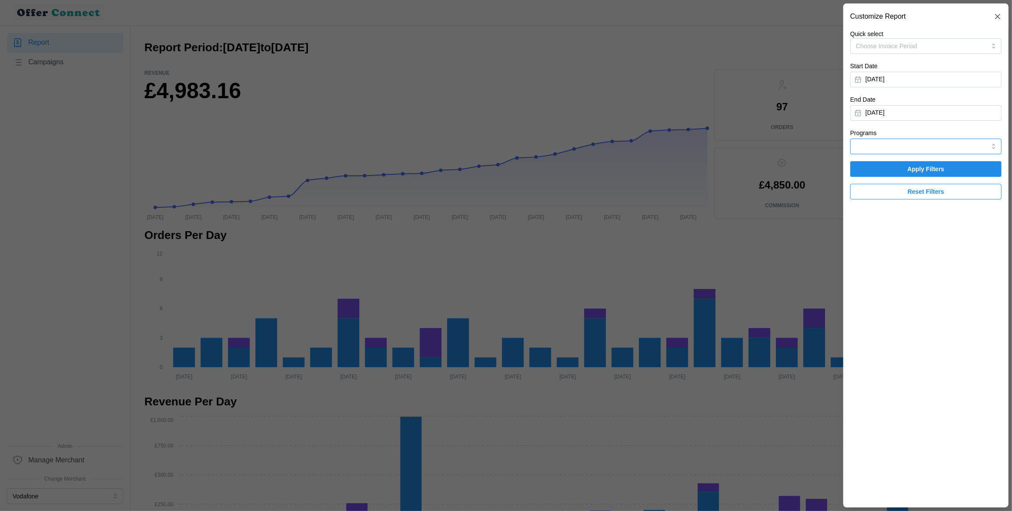
click at [879, 150] on input "Programs" at bounding box center [925, 147] width 151 height 16
click at [874, 180] on div "HSBC" at bounding box center [925, 181] width 147 height 15
type input "HSBC"
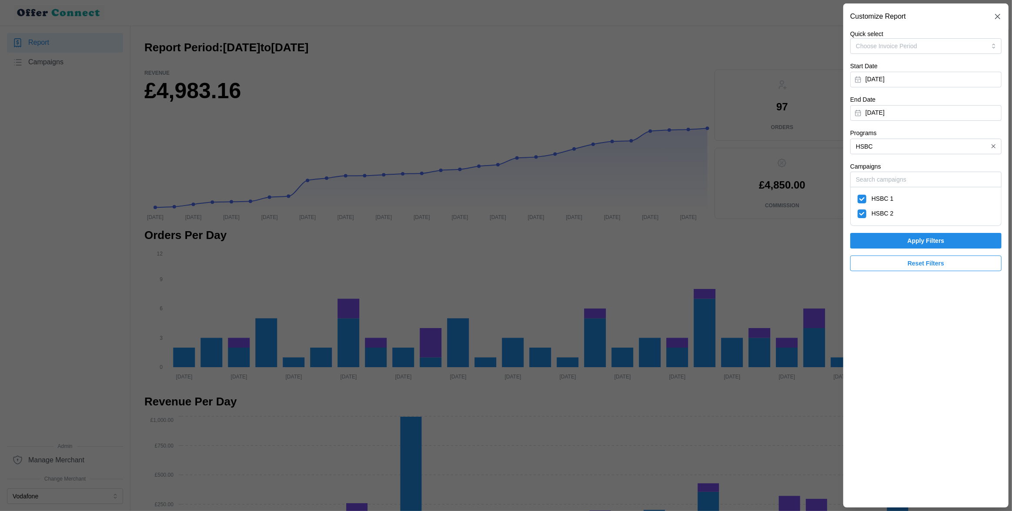
click at [896, 240] on span "Apply Filters" at bounding box center [926, 241] width 135 height 15
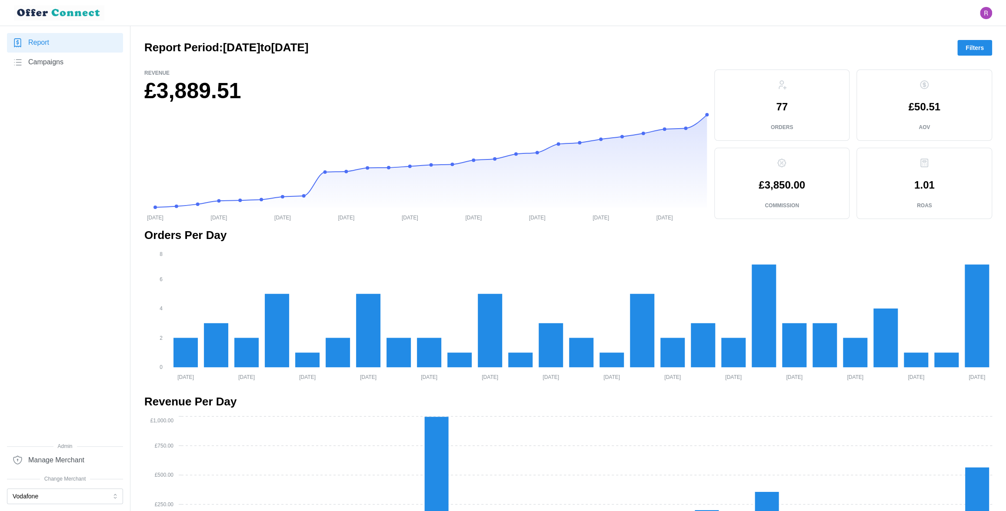
click at [967, 51] on span "Filters" at bounding box center [975, 47] width 18 height 15
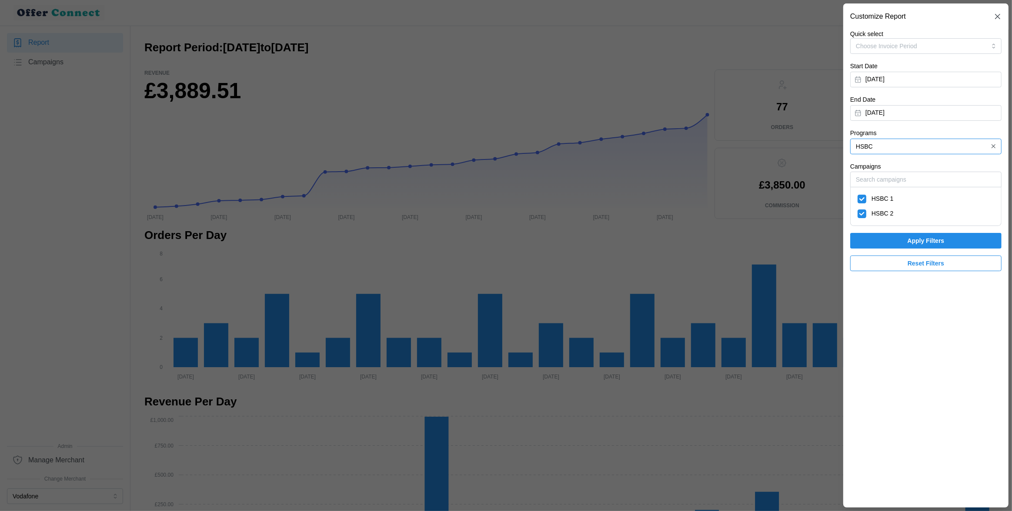
click at [903, 150] on input "HSBC" at bounding box center [925, 147] width 151 height 16
click at [888, 169] on div "HyperJar" at bounding box center [925, 167] width 147 height 15
type input "HyperJar"
click at [891, 239] on span "Apply Filters" at bounding box center [926, 241] width 135 height 15
